Goal: Information Seeking & Learning: Learn about a topic

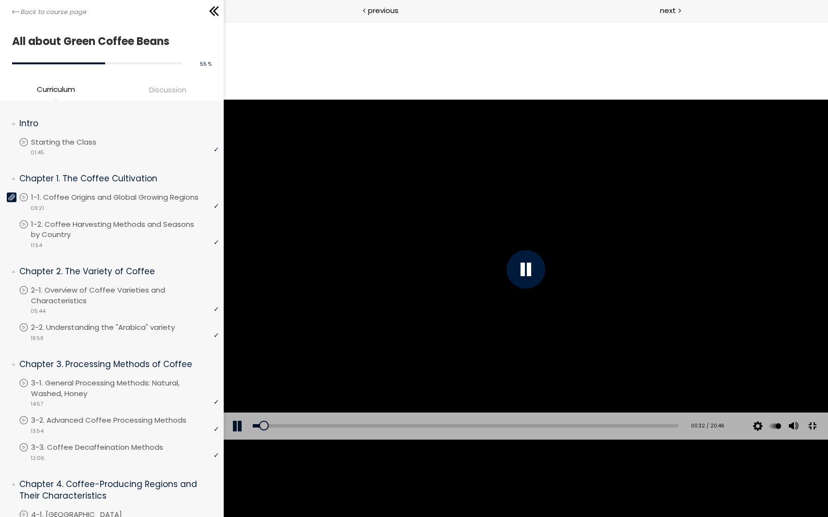
scroll to position [600, 0]
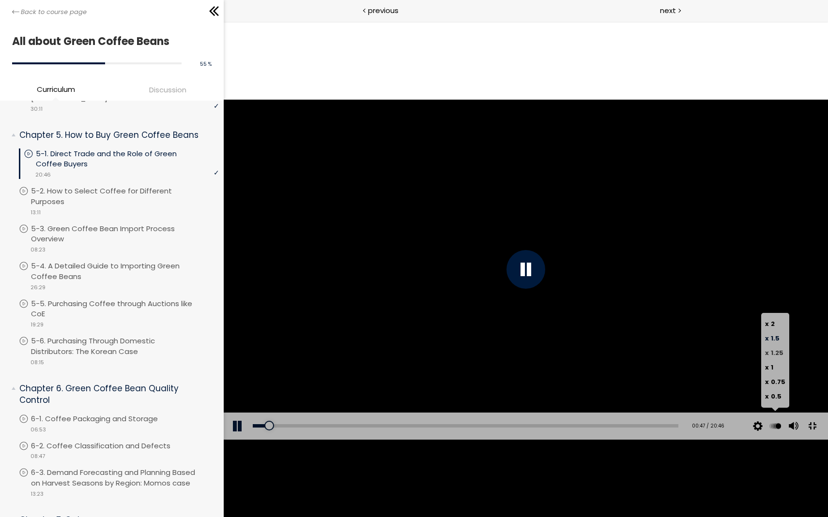
click at [783, 358] on span "1.25" at bounding box center [776, 352] width 13 height 9
click at [779, 343] on span "1.5" at bounding box center [774, 338] width 9 height 9
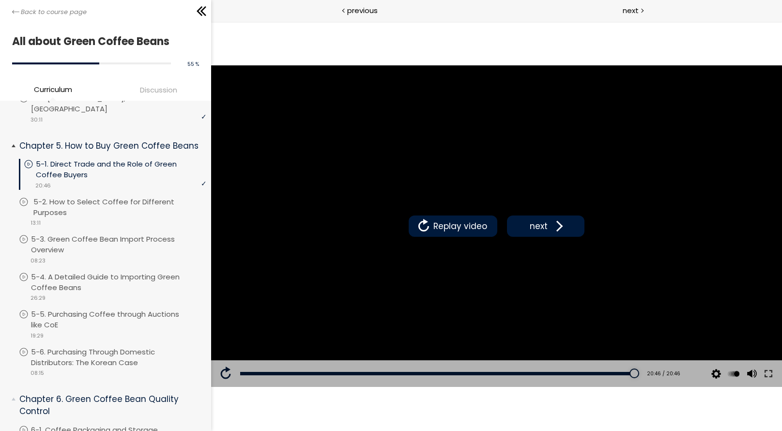
click at [149, 217] on div "video 13:11" at bounding box center [112, 222] width 187 height 10
click at [161, 196] on p "5-2. How to Select Coffee for Different Purposes" at bounding box center [121, 206] width 170 height 21
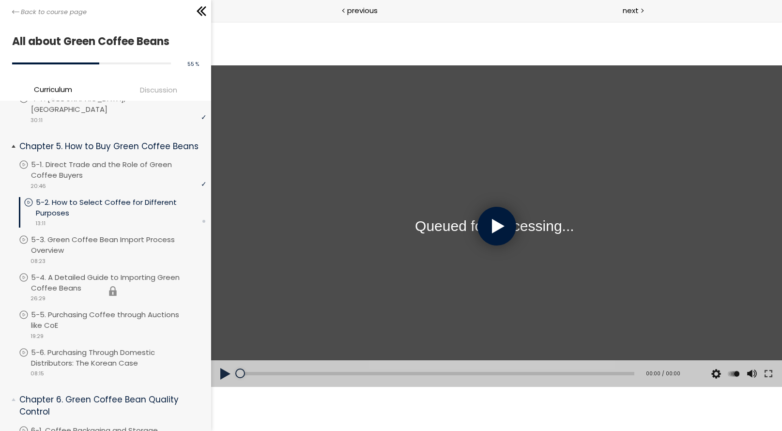
scroll to position [597, 0]
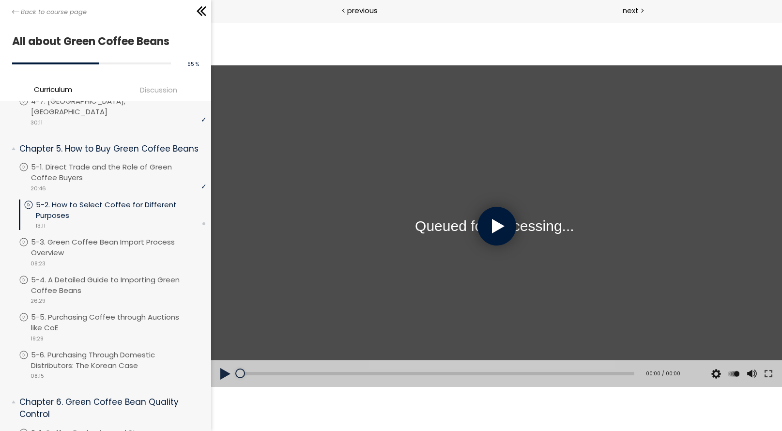
click at [229, 378] on button at bounding box center [225, 373] width 29 height 27
click at [227, 375] on button at bounding box center [225, 373] width 29 height 27
click at [494, 233] on div at bounding box center [496, 226] width 39 height 39
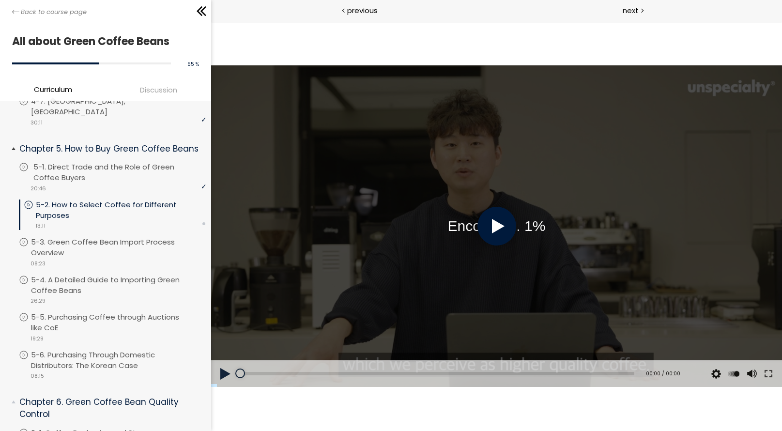
click at [145, 183] on div "video 20:46" at bounding box center [112, 188] width 187 height 10
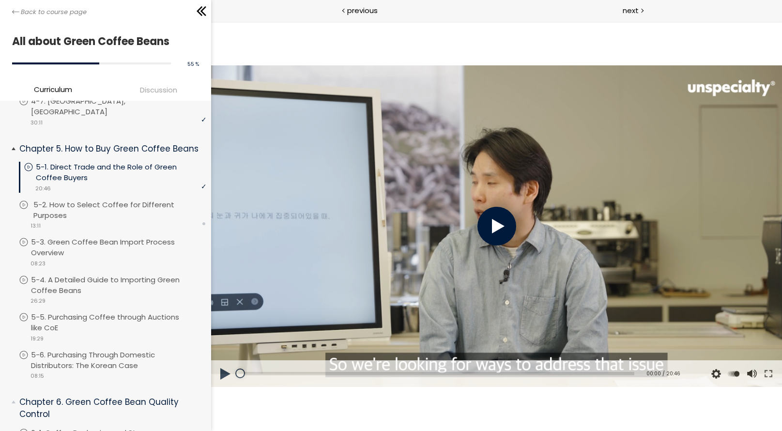
click at [125, 199] on p "5-2. How to Select Coffee for Different Purposes" at bounding box center [120, 209] width 175 height 21
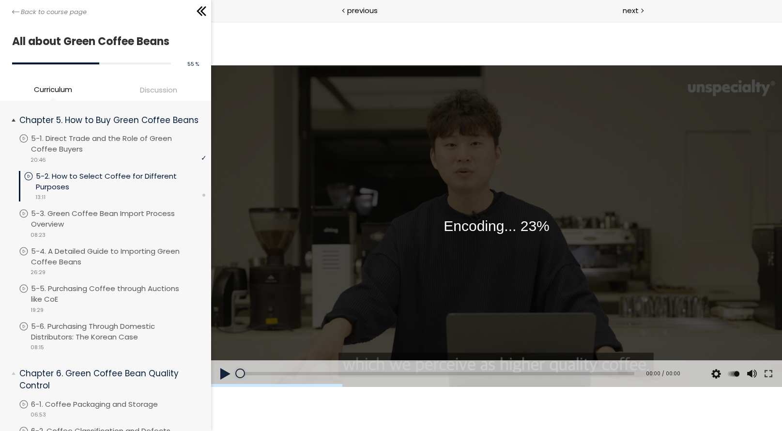
scroll to position [623, 0]
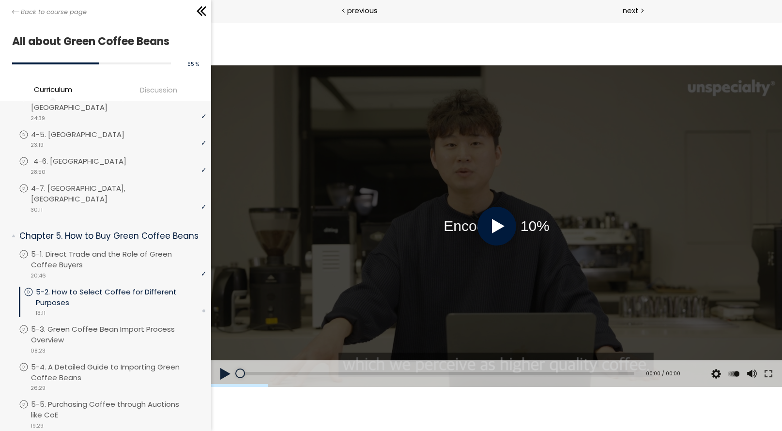
scroll to position [515, 0]
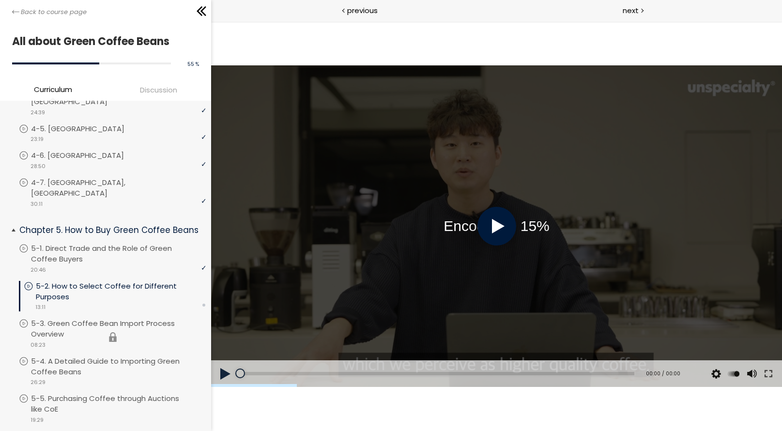
click at [119, 318] on li "You have to complete unit (5-3. Green Coffee Bean Import Process Overview) in o…" at bounding box center [112, 337] width 187 height 38
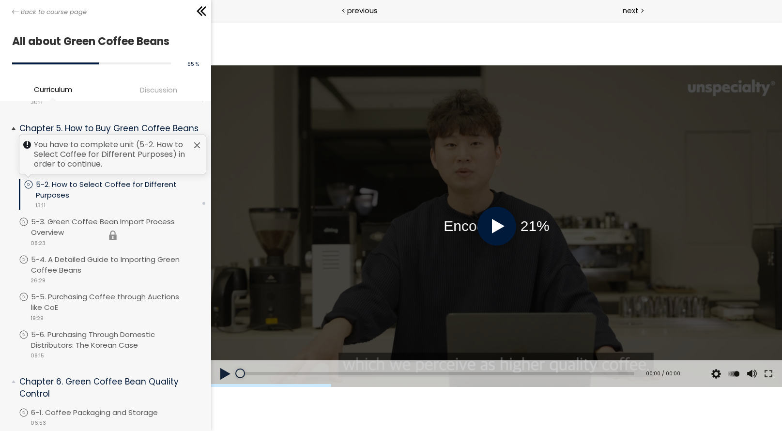
scroll to position [610, 0]
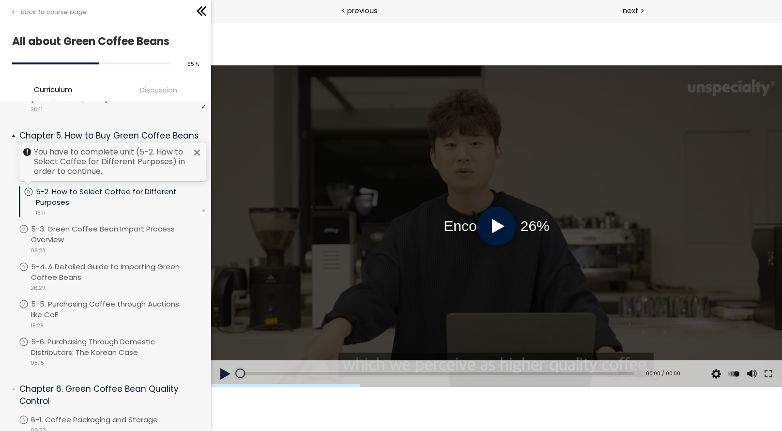
click at [193, 149] on div at bounding box center [197, 153] width 8 height 8
click at [505, 219] on div at bounding box center [496, 226] width 39 height 39
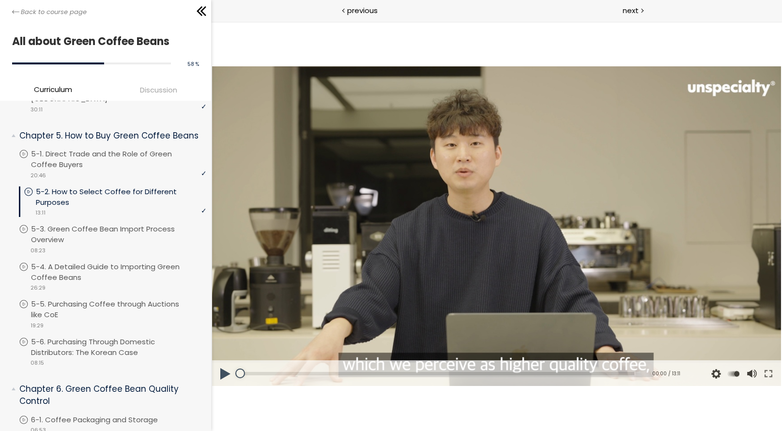
click at [224, 372] on button at bounding box center [225, 373] width 29 height 27
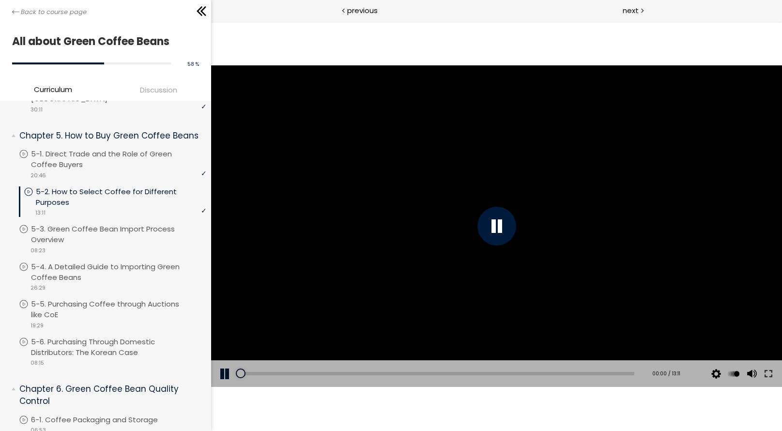
click at [224, 372] on button at bounding box center [225, 373] width 29 height 27
click at [91, 149] on p "5-1. Direct Trade and the Role of Green Coffee Buyers" at bounding box center [120, 159] width 175 height 21
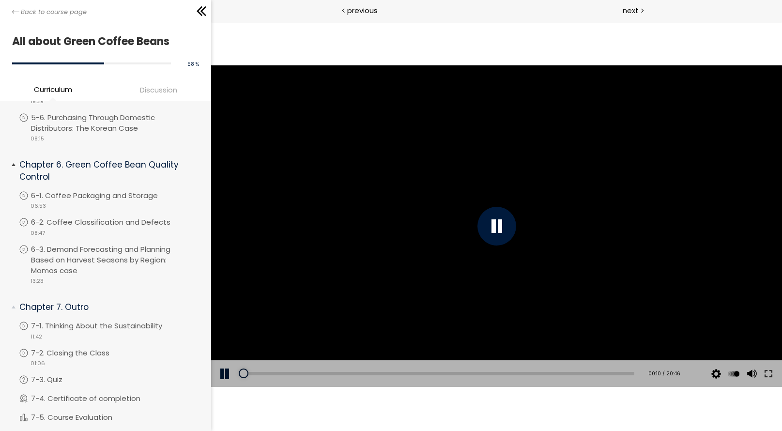
scroll to position [512, 0]
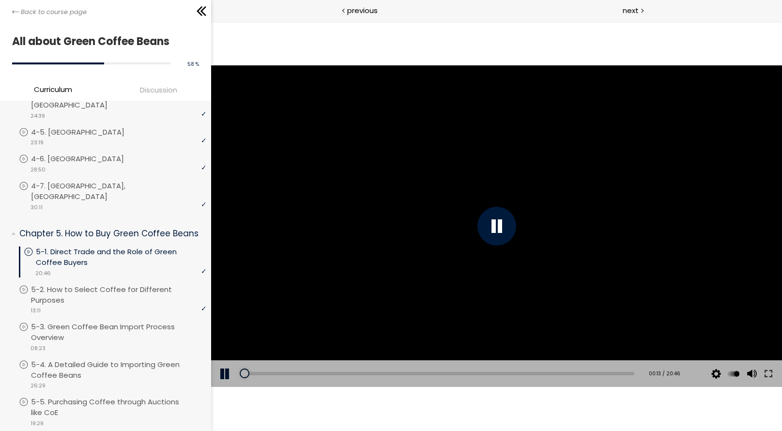
click at [579, 375] on div "Add chapter 16:20" at bounding box center [437, 373] width 394 height 27
click at [581, 371] on div "Add chapter 17:48" at bounding box center [437, 373] width 394 height 27
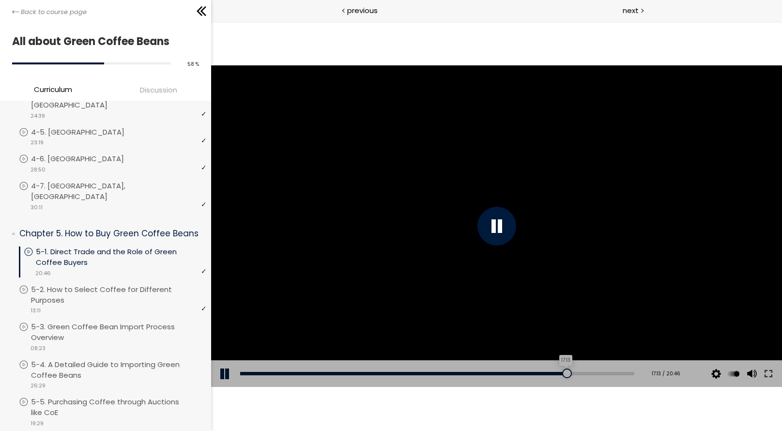
click at [570, 372] on div "17:13" at bounding box center [437, 373] width 394 height 3
click at [550, 373] on div "16:11" at bounding box center [437, 373] width 394 height 3
click at [537, 373] on div "15:30" at bounding box center [437, 373] width 394 height 3
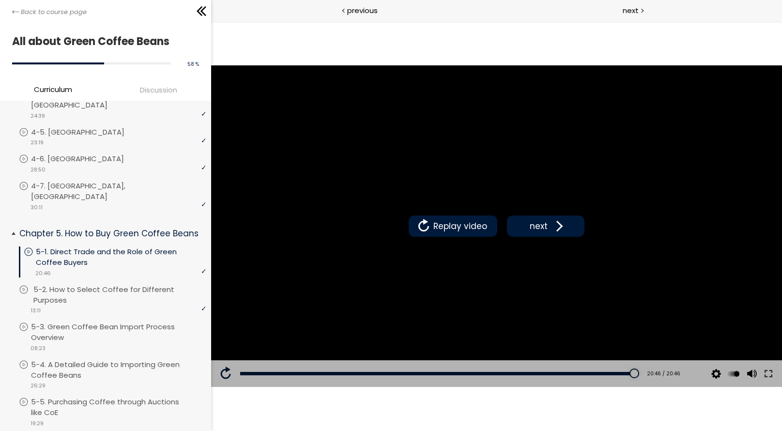
click at [156, 305] on div "video 13:11" at bounding box center [112, 310] width 187 height 10
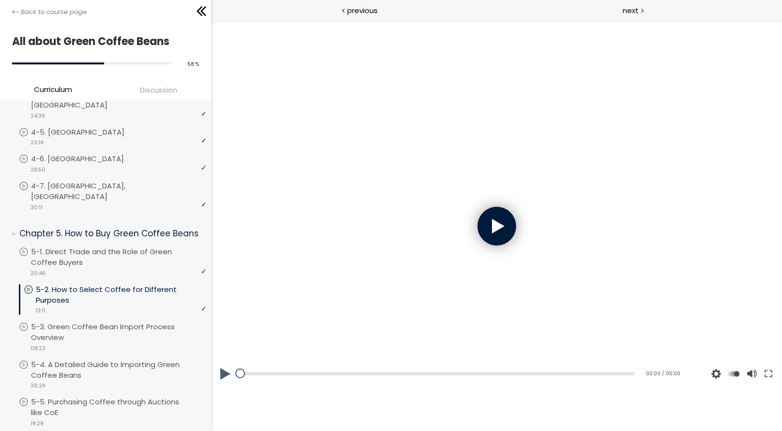
click at [506, 223] on div at bounding box center [496, 226] width 39 height 39
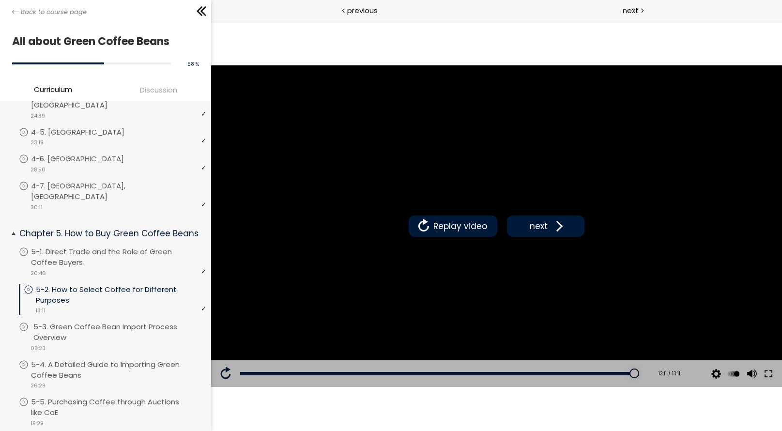
click at [100, 321] on p "5-3. Green Coffee Bean Import Process Overview" at bounding box center [120, 331] width 175 height 21
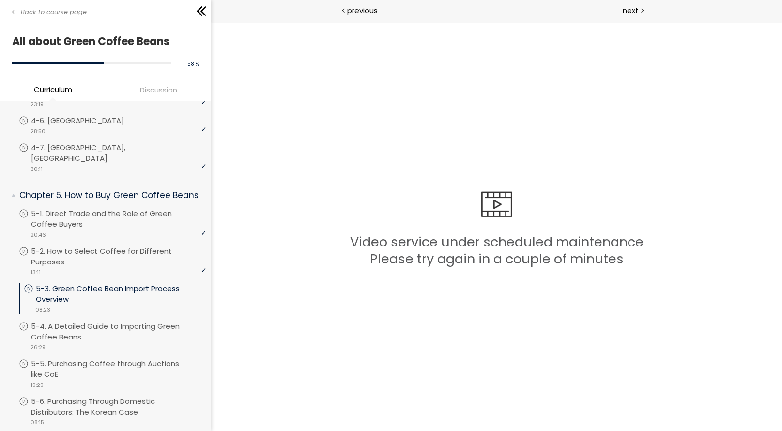
scroll to position [579, 0]
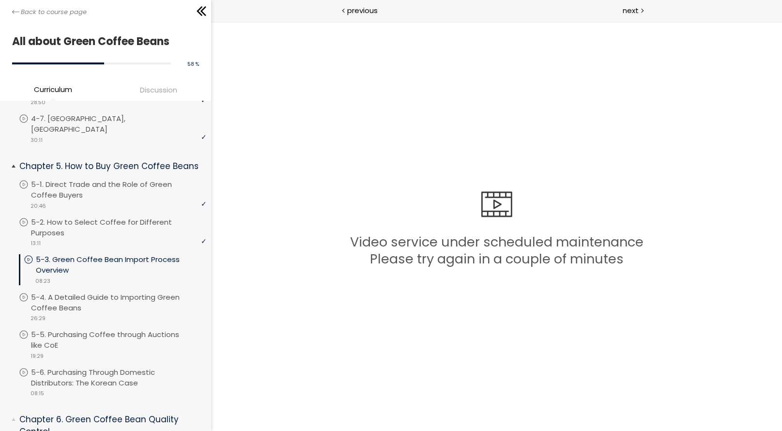
click at [129, 254] on p "5-3. Green Coffee Bean Import Process Overview" at bounding box center [121, 264] width 170 height 21
click at [144, 217] on p "5-2. How to Select Coffee for Different Purposes" at bounding box center [120, 227] width 175 height 21
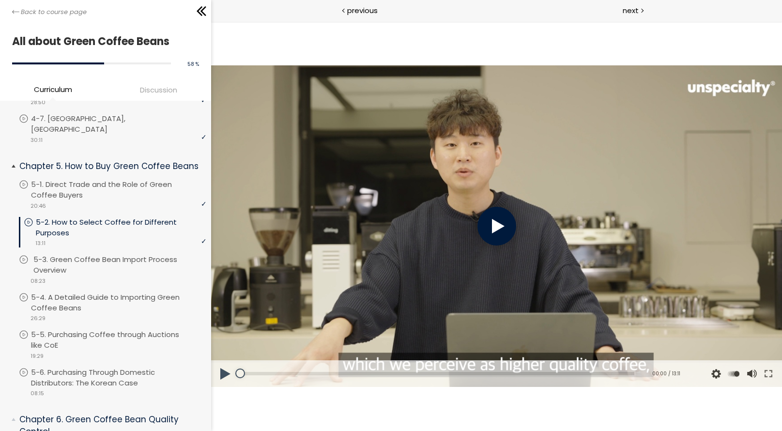
click at [134, 254] on p "5-3. Green Coffee Bean Import Process Overview" at bounding box center [120, 264] width 175 height 21
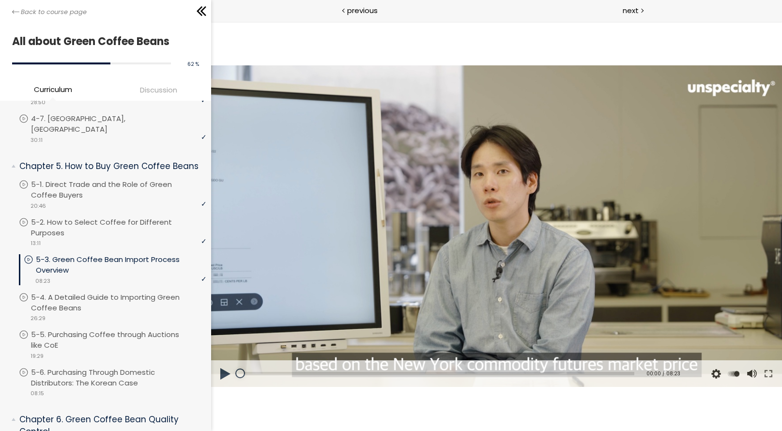
click at [211, 65] on button "Play Video: 5-3강.mp4" at bounding box center [211, 65] width 0 height 0
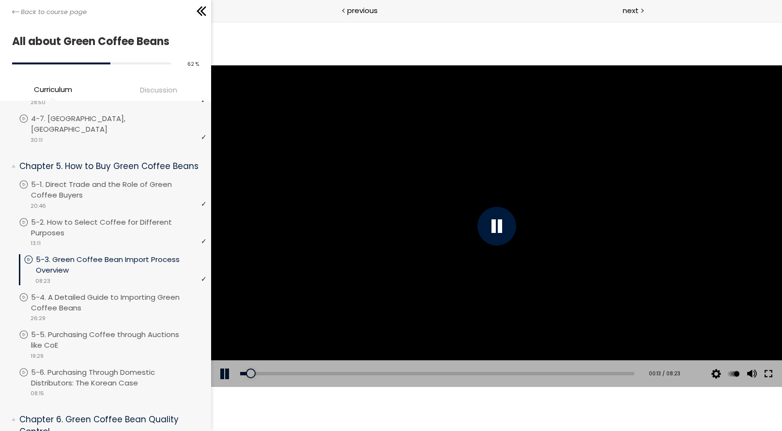
click at [763, 370] on button at bounding box center [767, 373] width 17 height 27
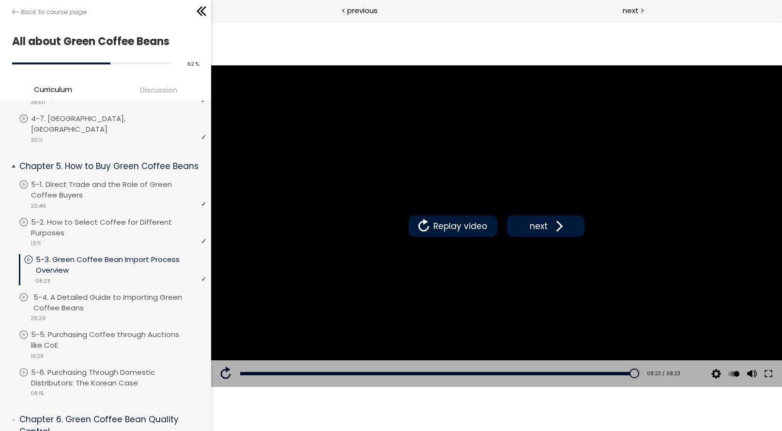
click at [106, 292] on p "5-4. A Detailed Guide to Importing Green Coffee Beans" at bounding box center [120, 302] width 175 height 21
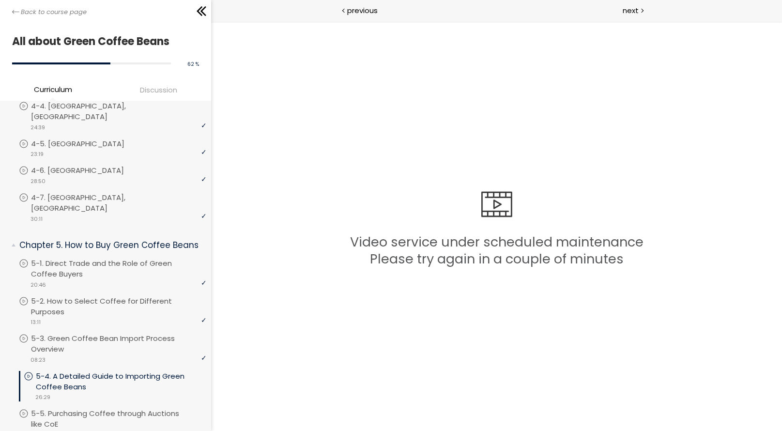
scroll to position [540, 0]
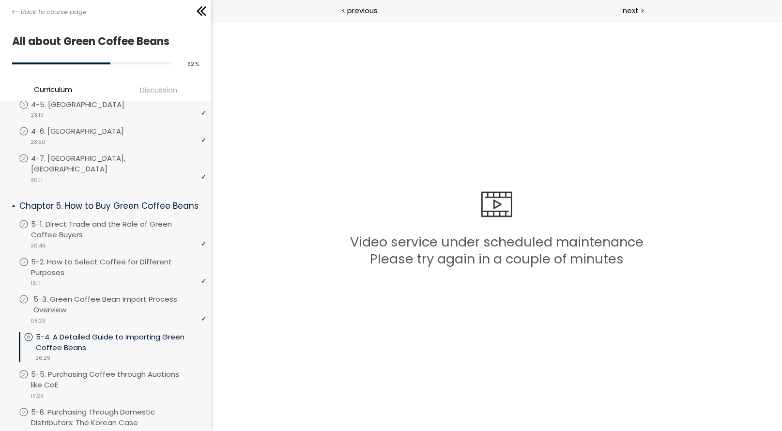
click at [119, 315] on div "video 08:23" at bounding box center [112, 320] width 187 height 10
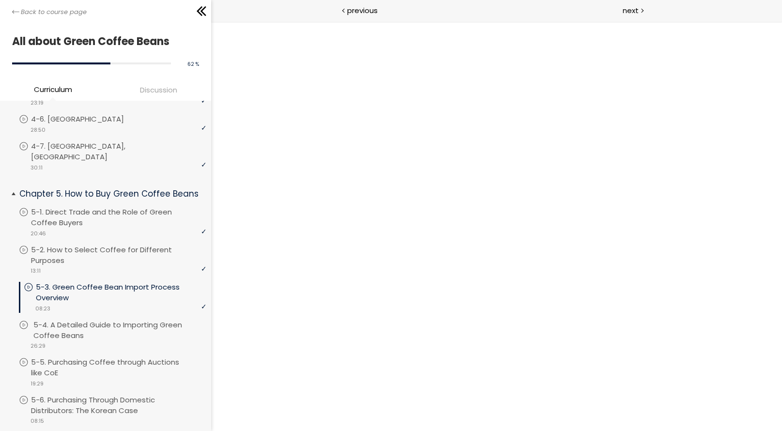
scroll to position [552, 0]
click at [122, 340] on div "video 26:29" at bounding box center [112, 345] width 187 height 10
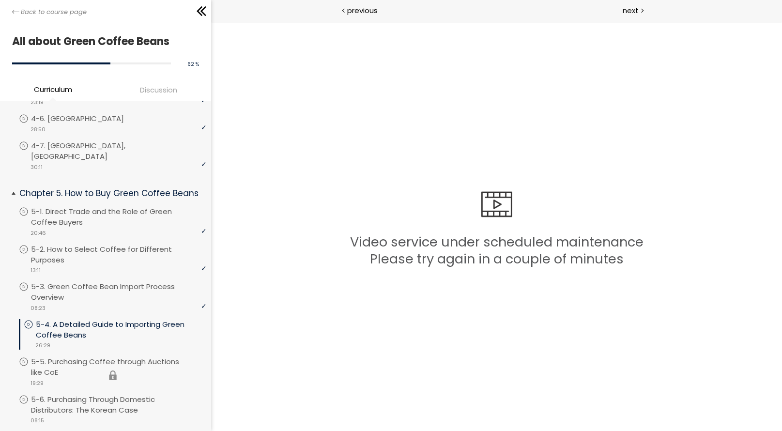
click at [116, 356] on li "You have to complete unit (5-5. Purchasing Coffee through Auctions like CoE) in…" at bounding box center [112, 375] width 187 height 38
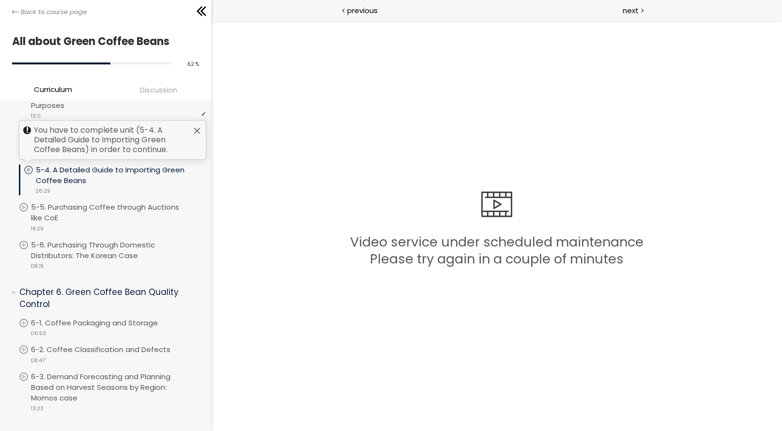
scroll to position [708, 0]
click at [135, 184] on div "video 26:29" at bounding box center [115, 189] width 182 height 10
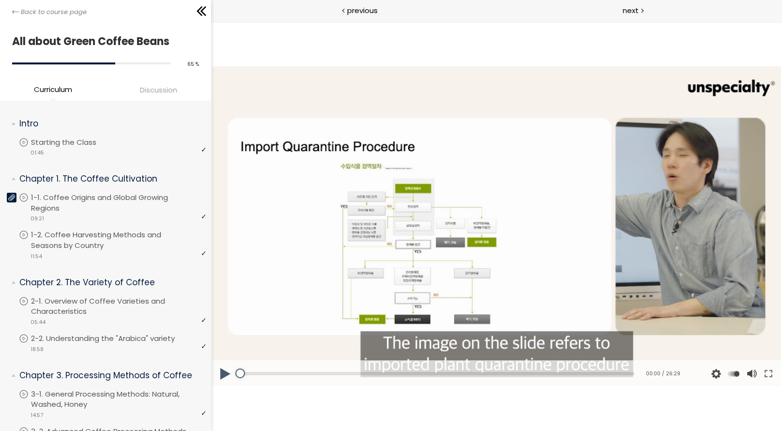
click at [211, 65] on button "Play Video: 5-4강.mp4" at bounding box center [211, 65] width 0 height 0
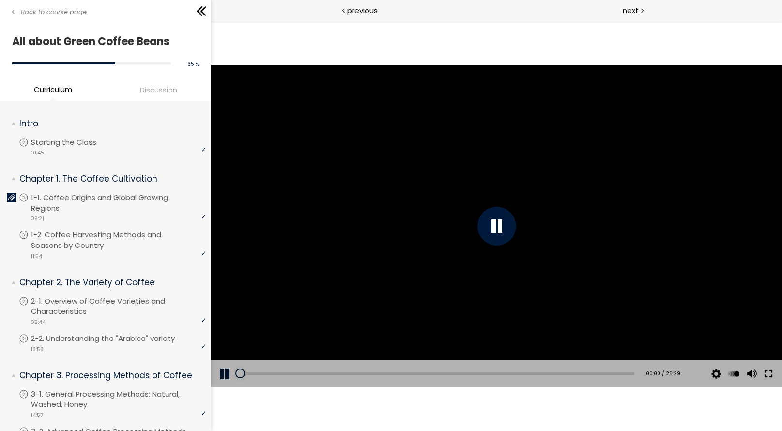
click at [772, 377] on button at bounding box center [767, 373] width 17 height 27
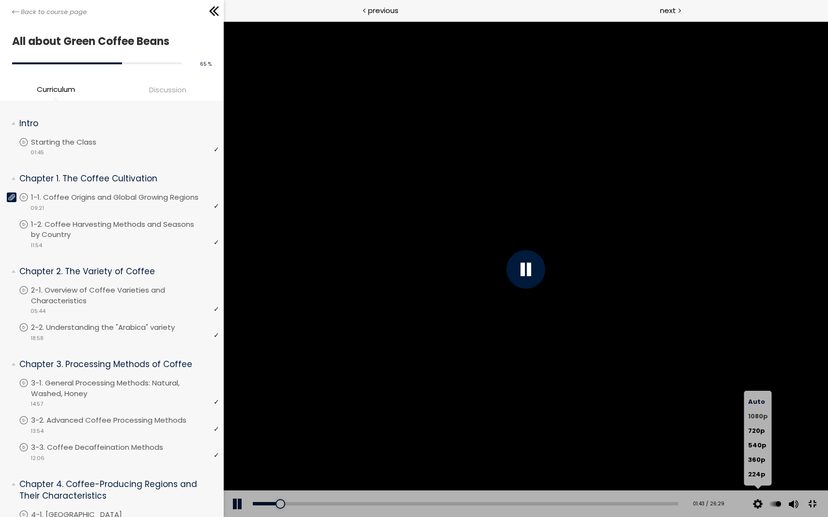
click at [767, 421] on span "1080p" at bounding box center [757, 416] width 20 height 9
click at [764, 430] on span "720p" at bounding box center [755, 430] width 17 height 9
click at [767, 421] on span "1080p" at bounding box center [757, 416] width 20 height 9
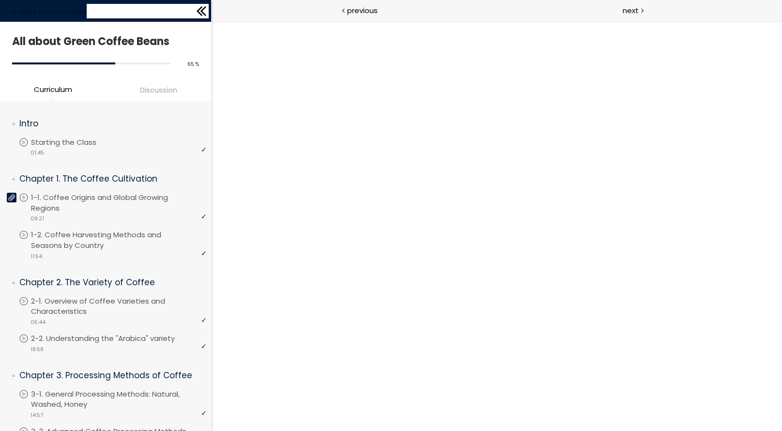
click at [202, 12] on icon at bounding box center [203, 11] width 6 height 10
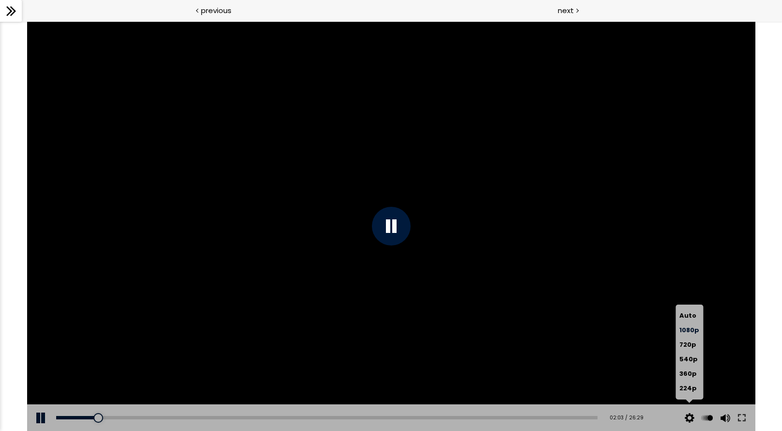
click at [687, 331] on span "1080p" at bounding box center [689, 329] width 20 height 9
click at [687, 328] on span "1080p" at bounding box center [689, 329] width 20 height 9
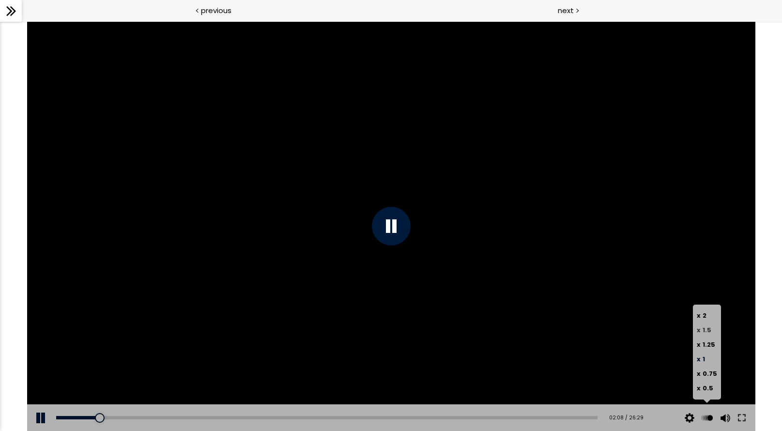
click at [705, 331] on span "1.5" at bounding box center [706, 329] width 9 height 9
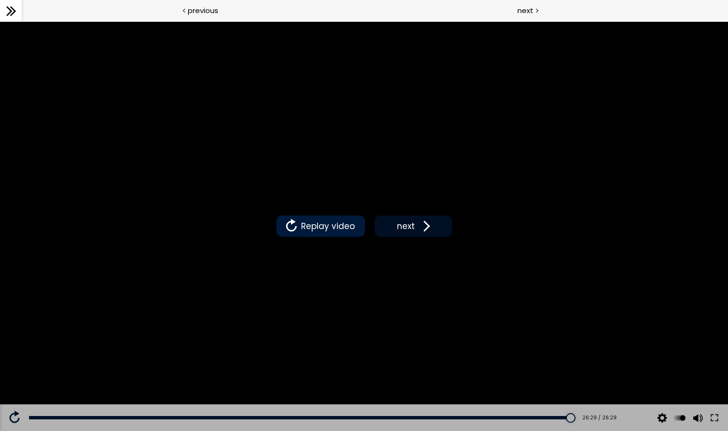
click at [401, 223] on span "next" at bounding box center [405, 226] width 23 height 13
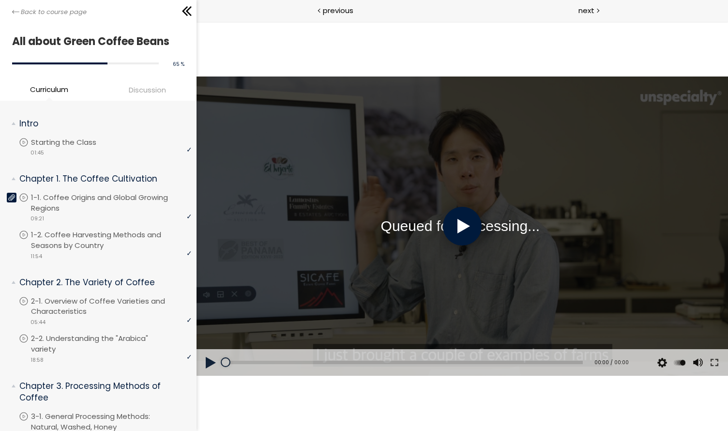
click at [457, 224] on div at bounding box center [462, 226] width 39 height 39
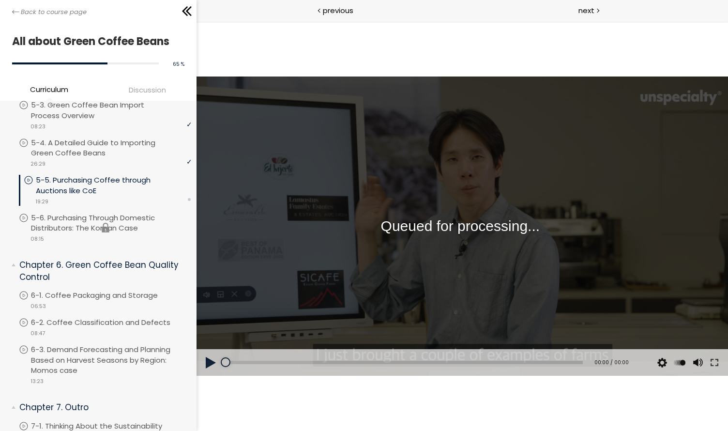
scroll to position [780, 0]
